Goal: Information Seeking & Learning: Find contact information

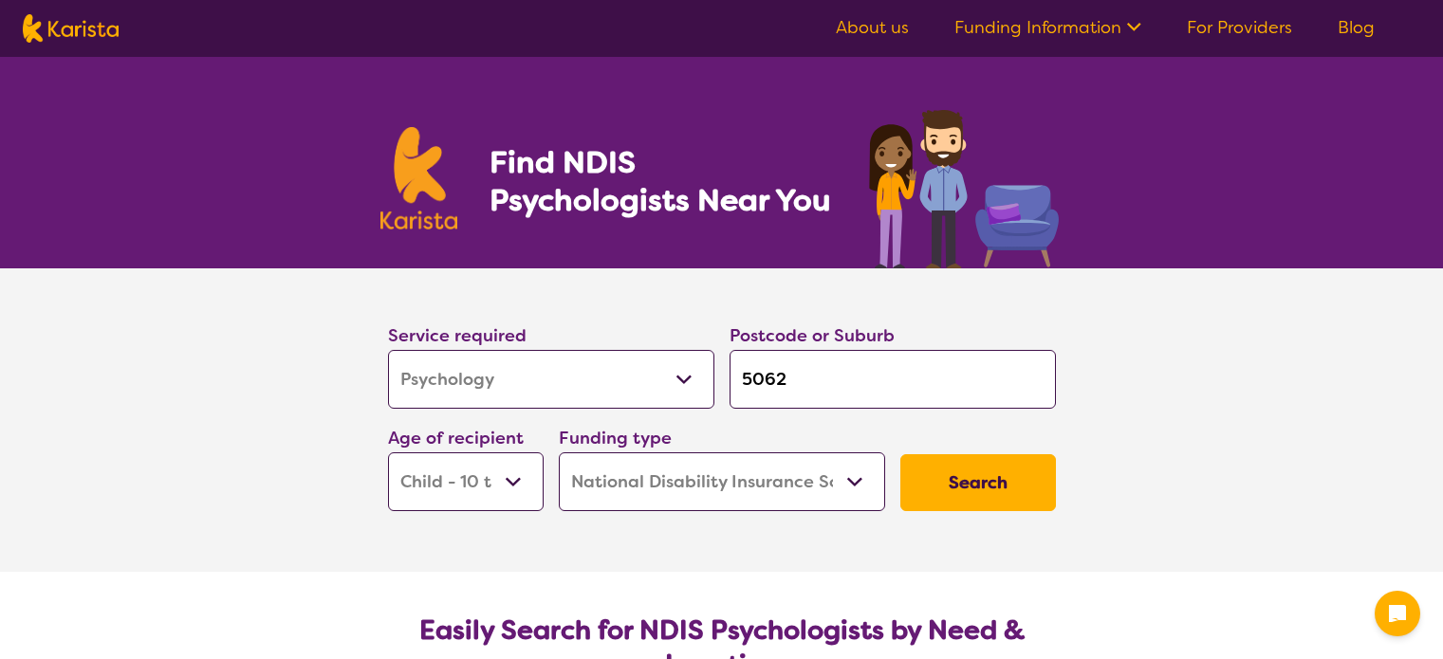
select select "Psychology"
select select "CH"
select select "NDIS"
select select "Psychology"
select select "CH"
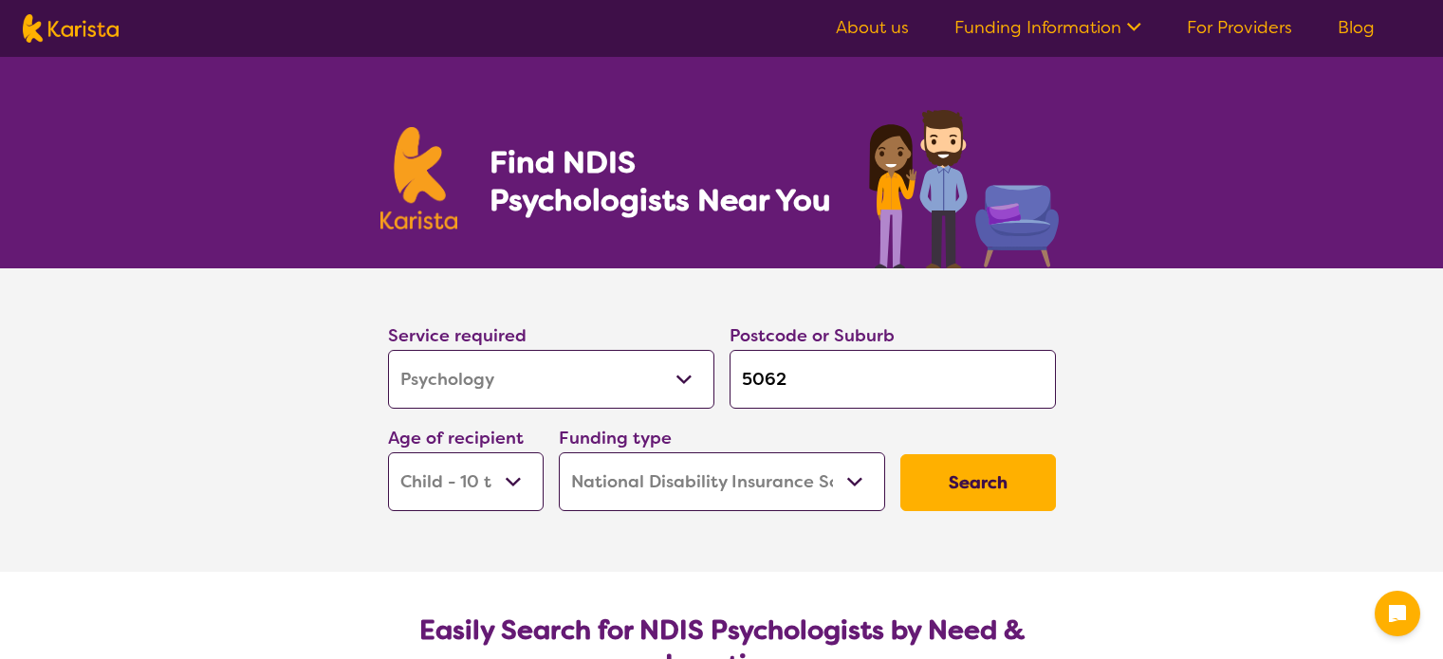
select select "NDIS"
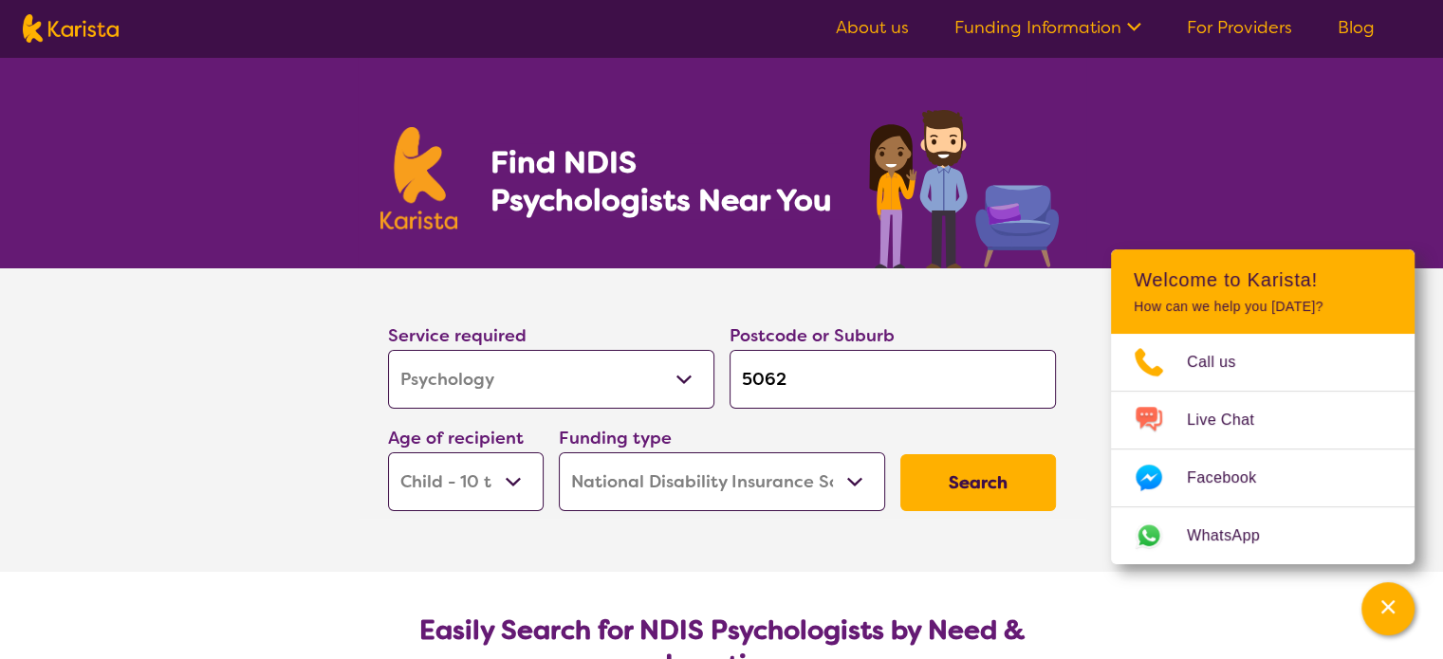
click at [508, 473] on select "Early Childhood - 0 to 9 Child - 10 to 11 Adolescent - 12 to 17 Adult - 18 to 6…" at bounding box center [466, 481] width 156 height 59
select select "EC"
click at [388, 452] on select "Early Childhood - 0 to 9 Child - 10 to 11 Adolescent - 12 to 17 Adult - 18 to 6…" at bounding box center [466, 481] width 156 height 59
select select "EC"
click at [983, 483] on button "Search" at bounding box center [978, 482] width 156 height 57
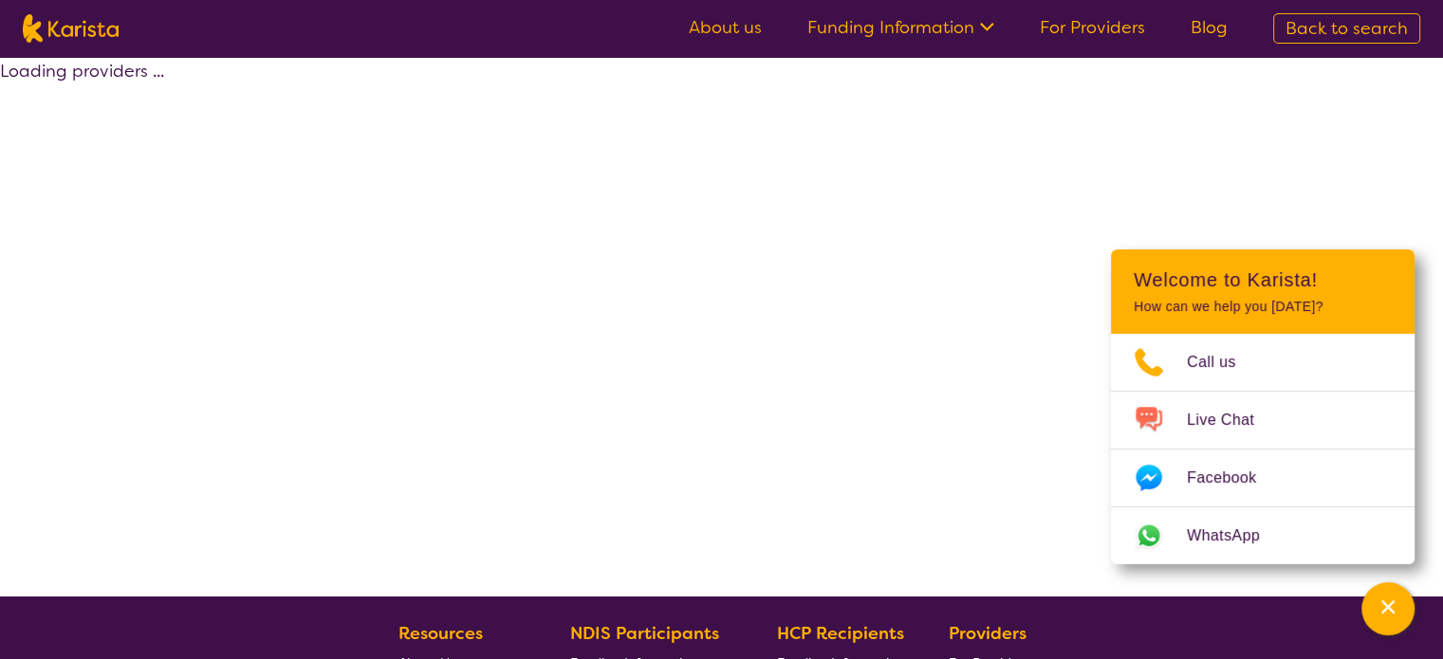
select select "by_score"
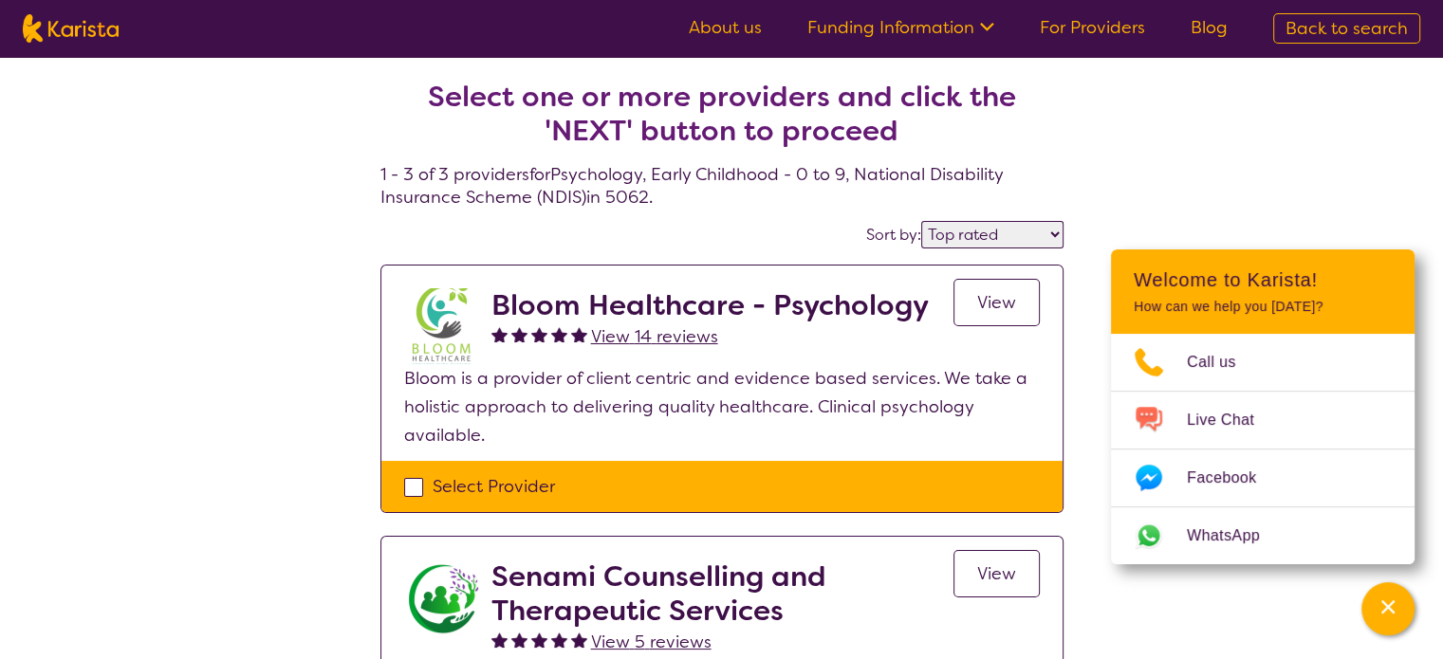
click at [992, 297] on span "View" at bounding box center [996, 302] width 39 height 23
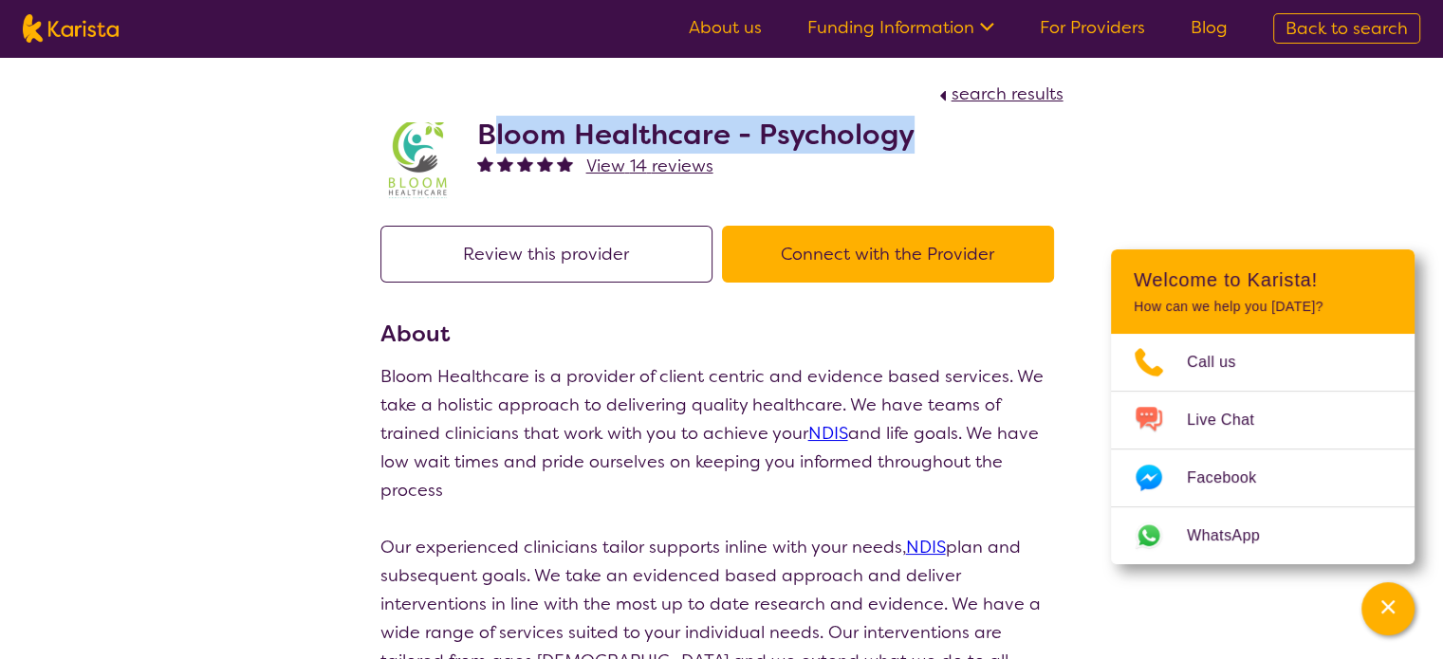
drag, startPoint x: 488, startPoint y: 128, endPoint x: 904, endPoint y: 120, distance: 415.5
click at [904, 120] on h2 "Bloom Healthcare - Psychology" at bounding box center [695, 135] width 437 height 34
click at [557, 127] on h2 "Bloom Healthcare - Psychology" at bounding box center [695, 135] width 437 height 34
drag, startPoint x: 480, startPoint y: 136, endPoint x: 908, endPoint y: 131, distance: 427.8
click at [908, 131] on h2 "Bloom Healthcare - Psychology" at bounding box center [695, 135] width 437 height 34
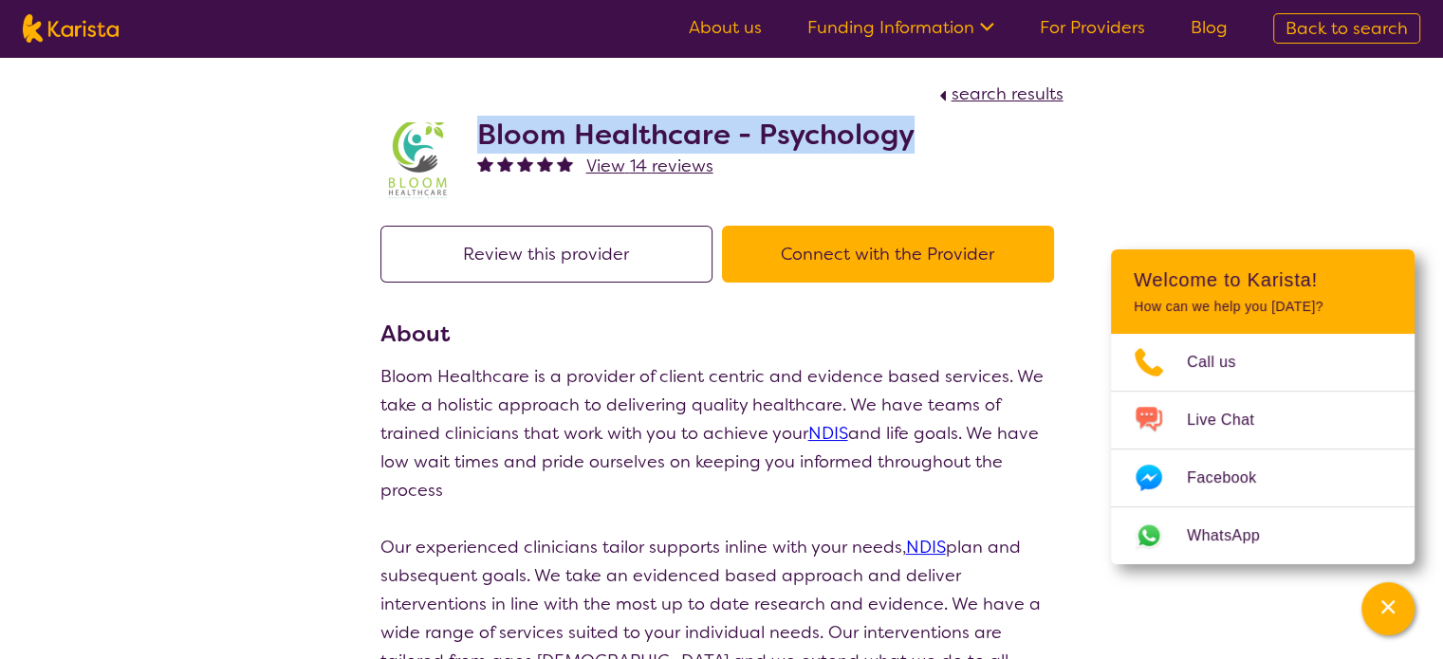
copy h2 "Bloom Healthcare - Psychology"
